Goal: Find specific page/section: Find specific page/section

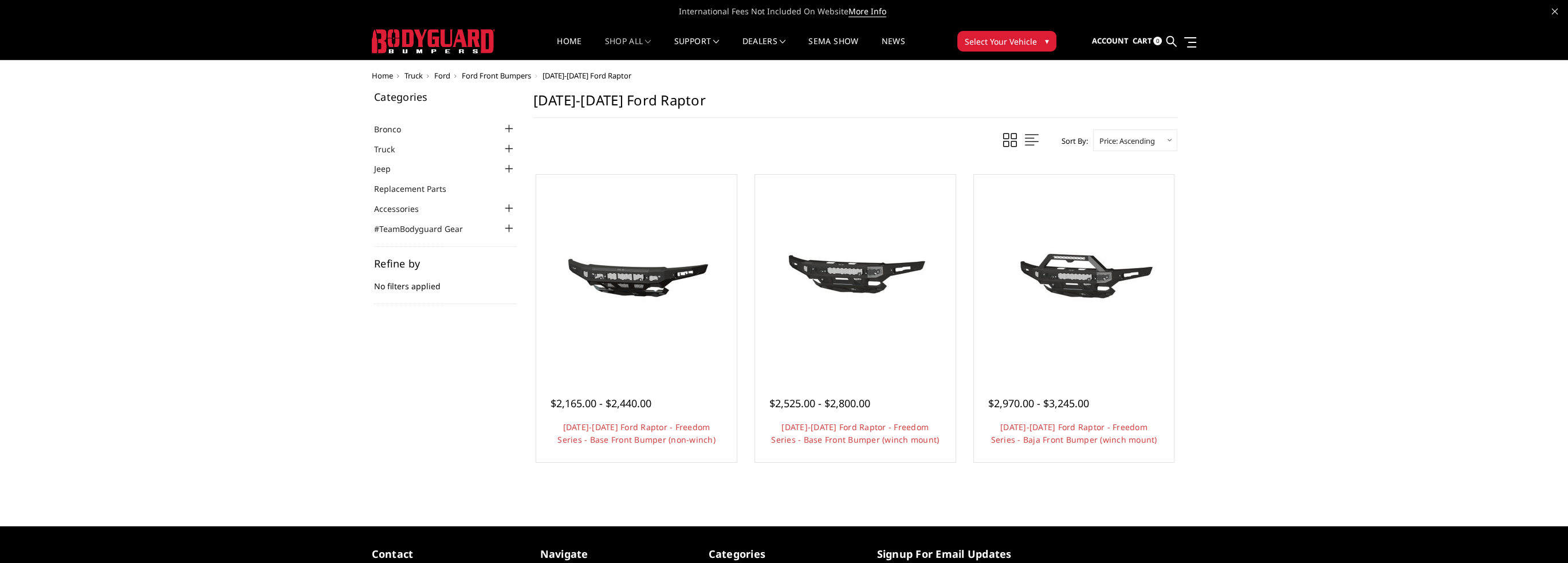
click at [509, 148] on div at bounding box center [509, 149] width 14 height 14
click at [515, 200] on div at bounding box center [509, 200] width 14 height 14
click at [433, 214] on link "Ford Front Bumpers" at bounding box center [451, 215] width 131 height 12
click at [511, 214] on div at bounding box center [509, 216] width 14 height 14
